Goal: Find specific page/section: Find specific page/section

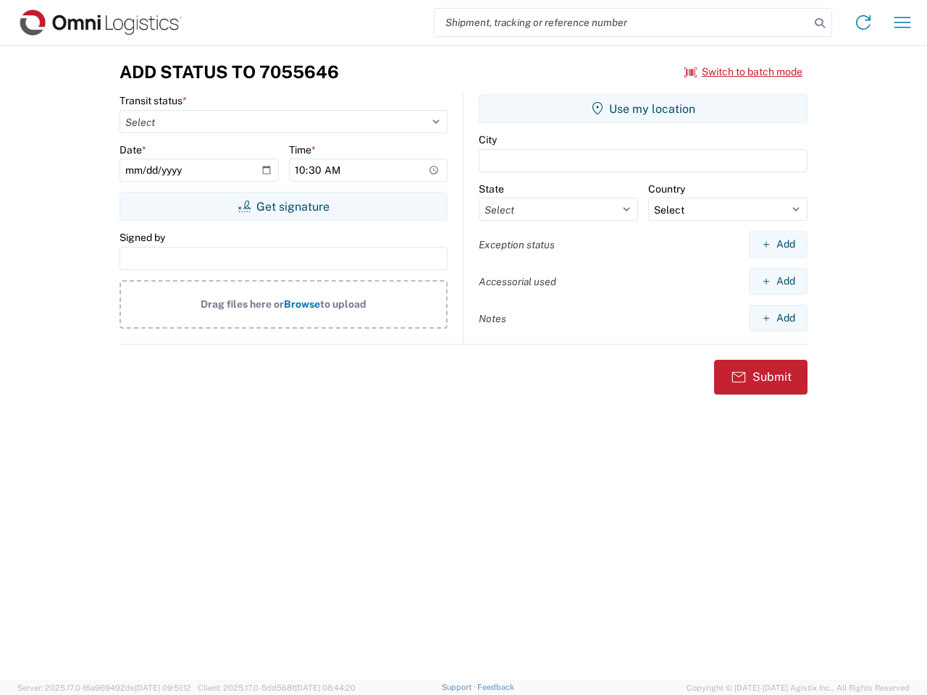
click at [622, 22] on input "search" at bounding box center [622, 23] width 375 height 28
click at [820, 23] on icon at bounding box center [820, 23] width 20 height 20
click at [863, 22] on icon at bounding box center [863, 22] width 23 height 23
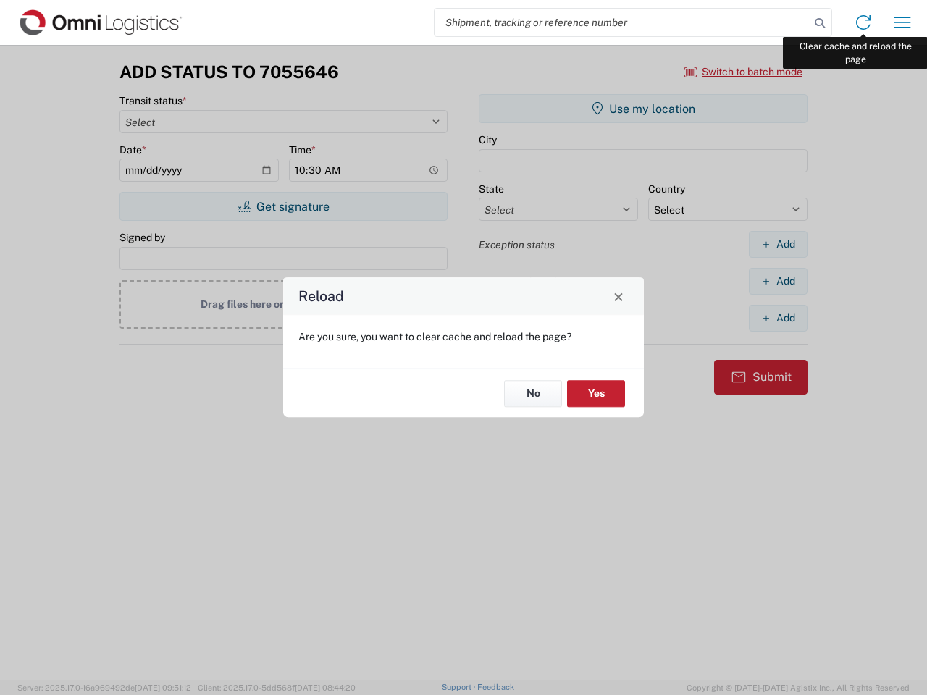
click at [903, 22] on div "Reload Are you sure, you want to clear cache and reload the page? No Yes" at bounding box center [463, 347] width 927 height 695
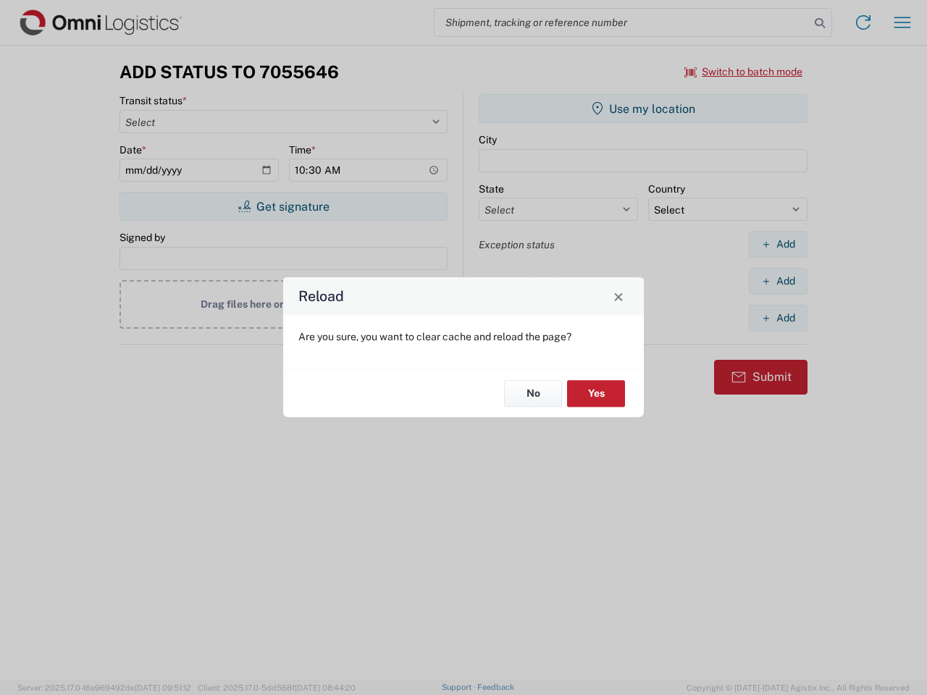
click at [744, 72] on div "Reload Are you sure, you want to clear cache and reload the page? No Yes" at bounding box center [463, 347] width 927 height 695
click at [283, 206] on div "Reload Are you sure, you want to clear cache and reload the page? No Yes" at bounding box center [463, 347] width 927 height 695
click at [643, 109] on div "Reload Are you sure, you want to clear cache and reload the page? No Yes" at bounding box center [463, 347] width 927 height 695
click at [778, 244] on div "Reload Are you sure, you want to clear cache and reload the page? No Yes" at bounding box center [463, 347] width 927 height 695
click at [778, 281] on div "Reload Are you sure, you want to clear cache and reload the page? No Yes" at bounding box center [463, 347] width 927 height 695
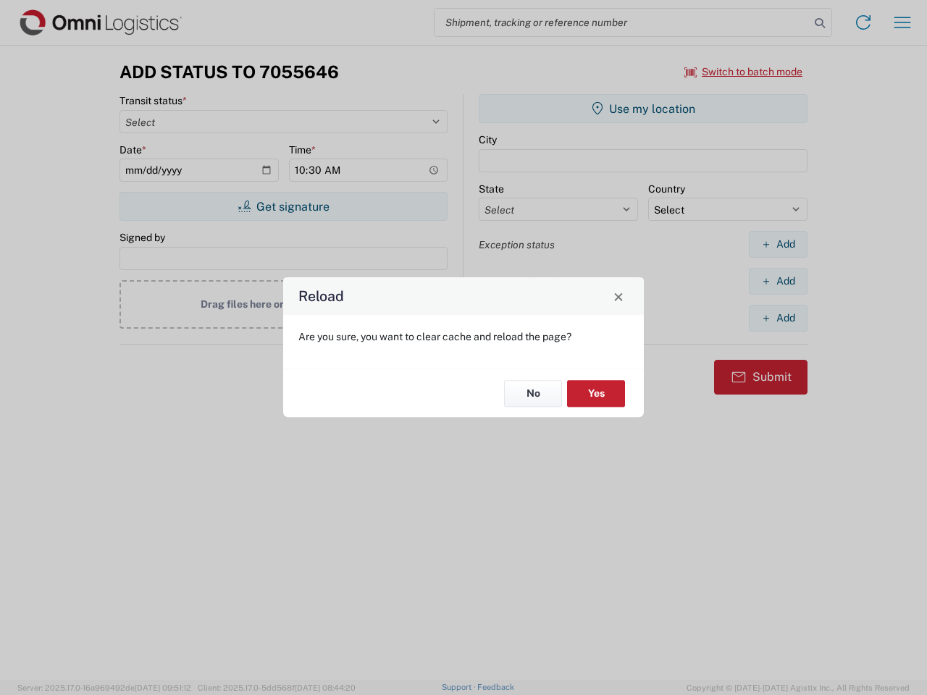
click at [778, 318] on div "Reload Are you sure, you want to clear cache and reload the page? No Yes" at bounding box center [463, 347] width 927 height 695
